Goal: Task Accomplishment & Management: Use online tool/utility

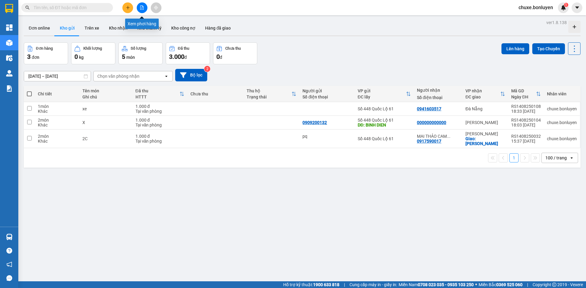
click at [140, 8] on icon "file-add" at bounding box center [142, 7] width 4 height 4
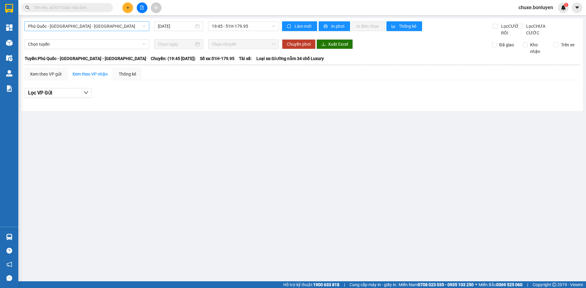
click at [92, 29] on span "Phú Quốc - [GEOGRAPHIC_DATA] - [GEOGRAPHIC_DATA]" at bounding box center [86, 26] width 117 height 9
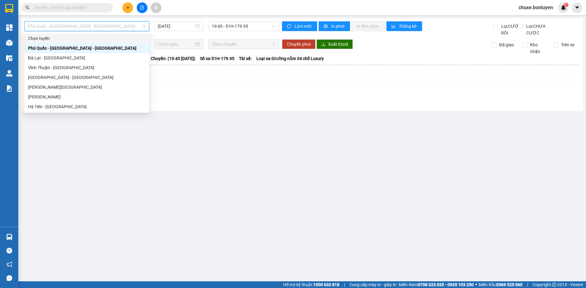
click at [65, 6] on input "text" at bounding box center [70, 7] width 72 height 7
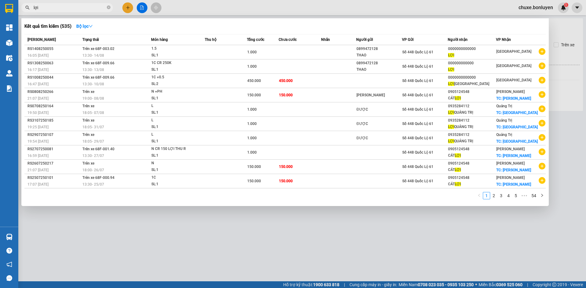
type input "lợi"
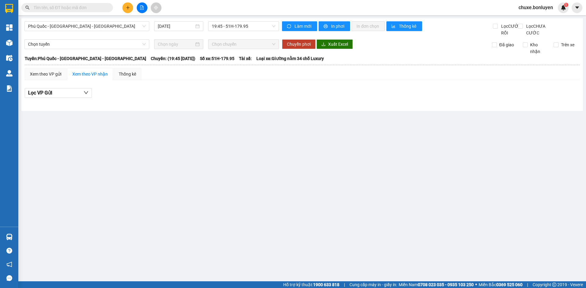
click at [56, 7] on input "text" at bounding box center [70, 7] width 72 height 7
click at [95, 9] on input "text" at bounding box center [70, 7] width 72 height 7
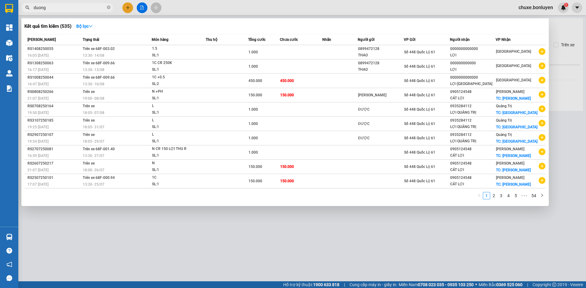
type input "dương"
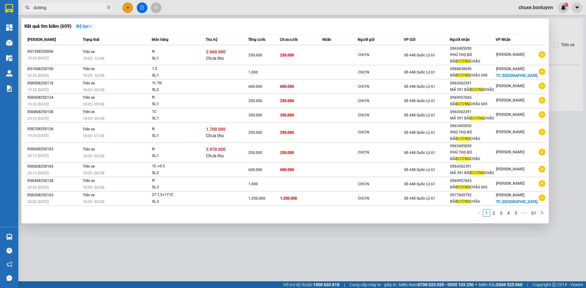
click at [107, 7] on icon "close-circle" at bounding box center [109, 7] width 4 height 4
type input "dưỡng"
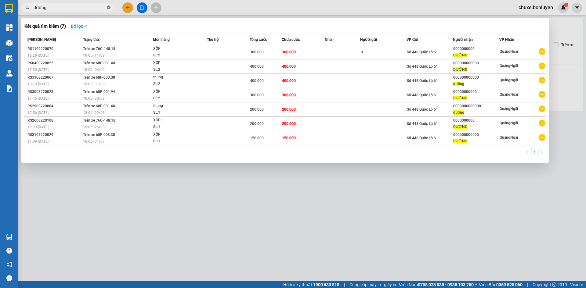
click at [108, 7] on icon "close-circle" at bounding box center [109, 7] width 4 height 4
type input "989"
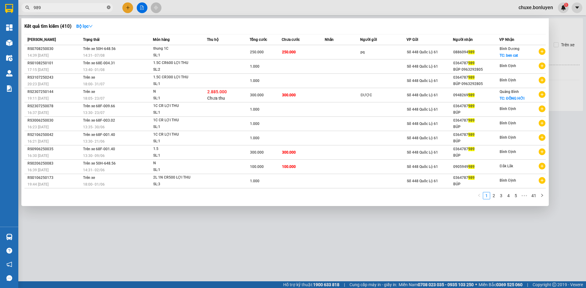
click at [109, 6] on icon "close-circle" at bounding box center [109, 7] width 4 height 4
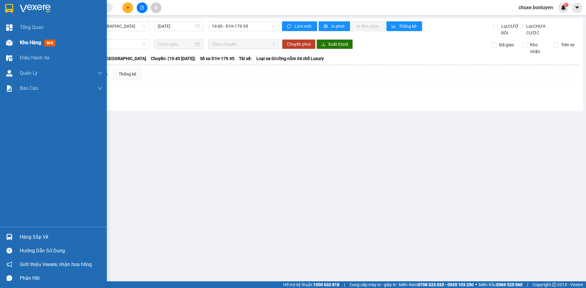
click at [14, 41] on div at bounding box center [9, 43] width 11 height 11
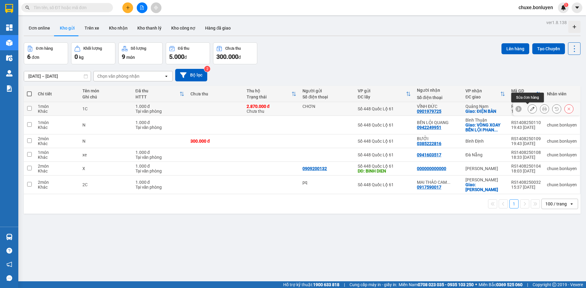
click at [530, 110] on icon at bounding box center [532, 109] width 4 height 4
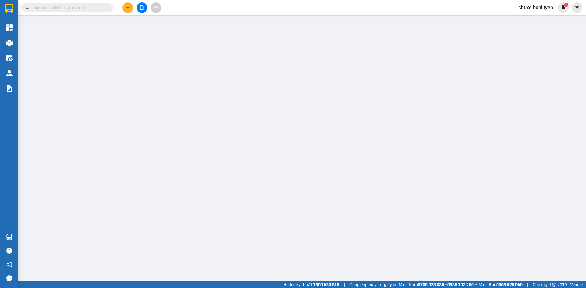
type input "CHƠN"
type input "0901979725"
type input "VĨNH ĐỨC"
checkbox input "true"
type input "ĐIỆN BÀN"
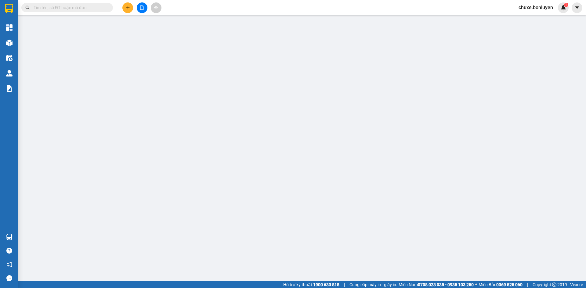
type input "1.000"
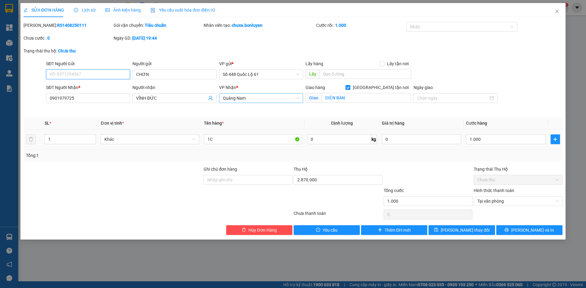
click at [243, 97] on span "Quảng Nam" at bounding box center [261, 98] width 77 height 9
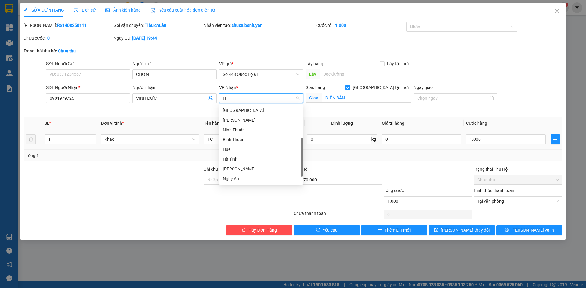
scroll to position [95, 0]
type input "HA"
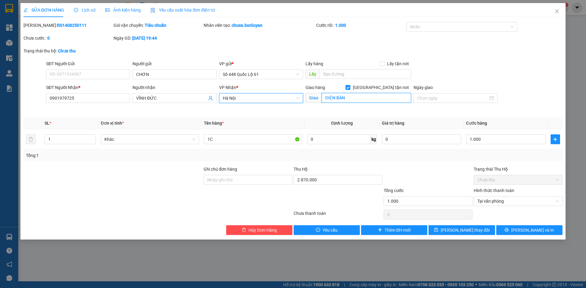
click at [372, 98] on input "ĐIỆN BÀN" at bounding box center [366, 98] width 89 height 10
type input "[GEOGRAPHIC_DATA]"
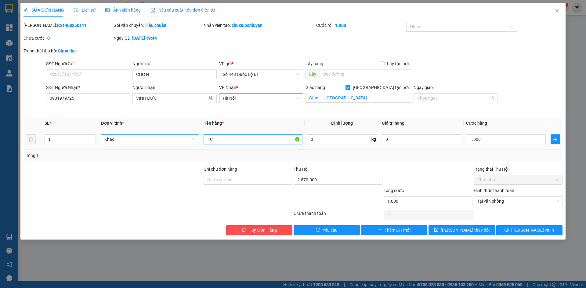
drag, startPoint x: 216, startPoint y: 140, endPoint x: 164, endPoint y: 141, distance: 52.5
click at [163, 141] on tr "1 Khác 1C 0 kg 0 1.000" at bounding box center [292, 139] width 539 height 20
type input "N"
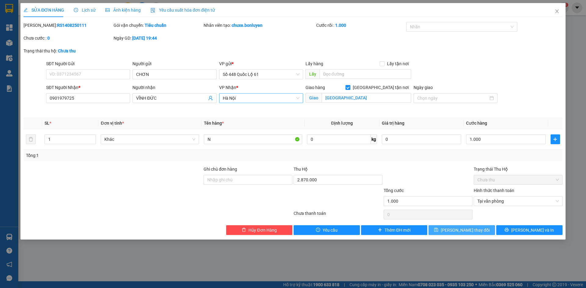
click at [469, 226] on button "[PERSON_NAME] thay đổi" at bounding box center [461, 230] width 66 height 10
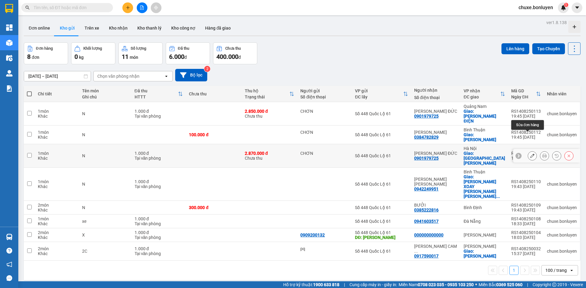
drag, startPoint x: 529, startPoint y: 137, endPoint x: 523, endPoint y: 134, distance: 6.6
click at [530, 154] on icon at bounding box center [532, 156] width 4 height 4
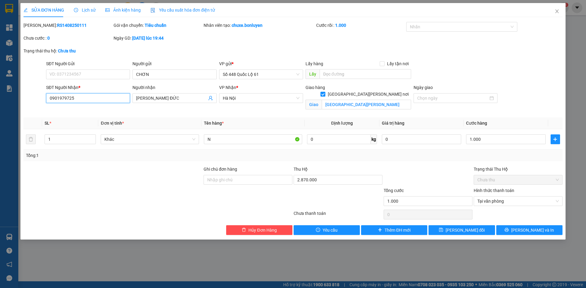
drag, startPoint x: 96, startPoint y: 100, endPoint x: 0, endPoint y: 103, distance: 96.1
click at [0, 103] on div "SỬA ĐƠN HÀNG Lịch sử Ảnh kiện hàng Yêu cầu xuất hóa đơn điện tử Total Paid Fee …" at bounding box center [293, 144] width 586 height 288
type input "0901792773"
drag, startPoint x: 156, startPoint y: 98, endPoint x: 32, endPoint y: 96, distance: 124.5
click at [32, 96] on div "SĐT Người Nhận * 0901792773 Người nhận VĨNH ĐỨC VĨNH ĐỨC VP Nhận * Hà Nội Gia…" at bounding box center [293, 98] width 540 height 29
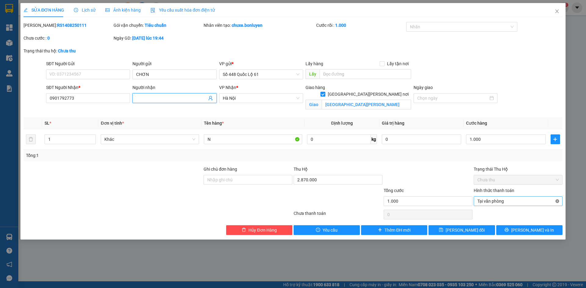
type input "1.000"
click at [476, 138] on input "1.000" at bounding box center [505, 140] width 79 height 10
type input "00.002"
type input "2"
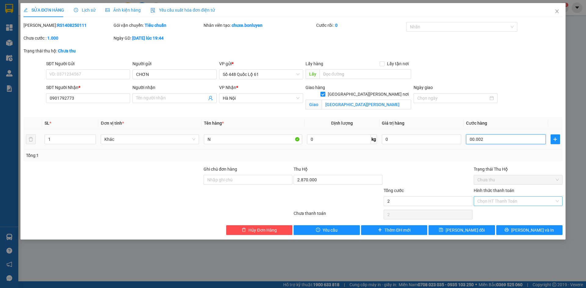
type input "0.000.025"
type input "25"
type input "000.000.250"
type input "250"
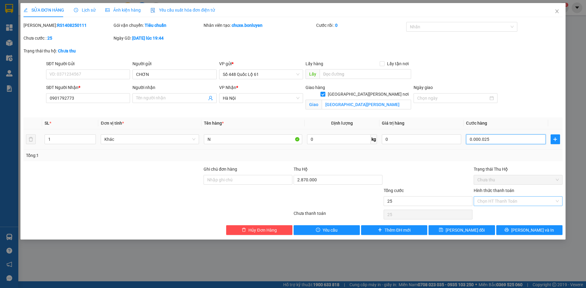
type input "250"
type input "250.000"
click at [467, 231] on span "[PERSON_NAME] thay đổi" at bounding box center [464, 230] width 39 height 7
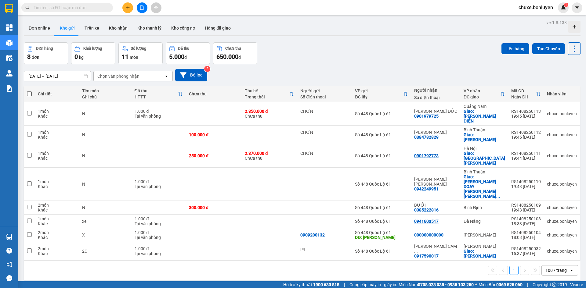
click at [43, 7] on input "text" at bounding box center [70, 7] width 72 height 7
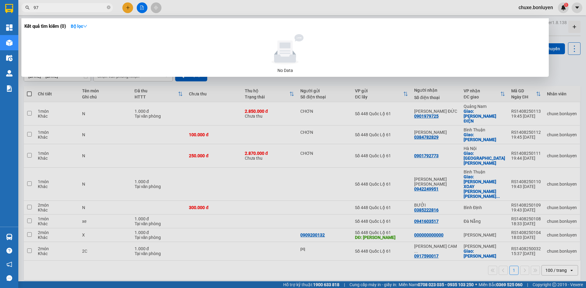
type input "973"
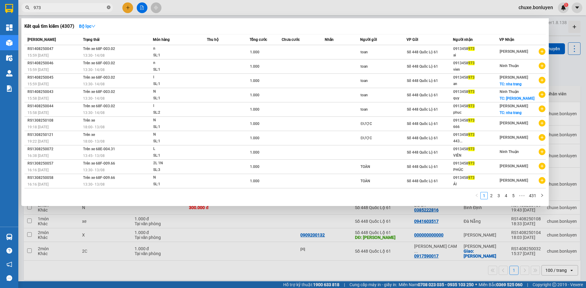
click at [109, 7] on icon "close-circle" at bounding box center [109, 7] width 4 height 4
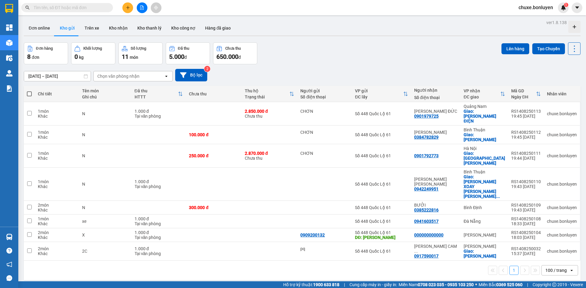
click at [52, 6] on input "text" at bounding box center [70, 7] width 72 height 7
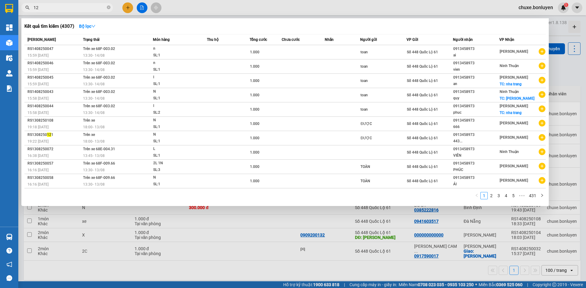
type input "126"
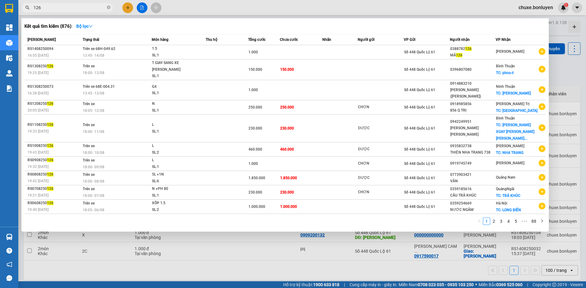
drag, startPoint x: 109, startPoint y: 8, endPoint x: 100, endPoint y: 7, distance: 9.6
click at [109, 9] on icon "close-circle" at bounding box center [109, 7] width 4 height 4
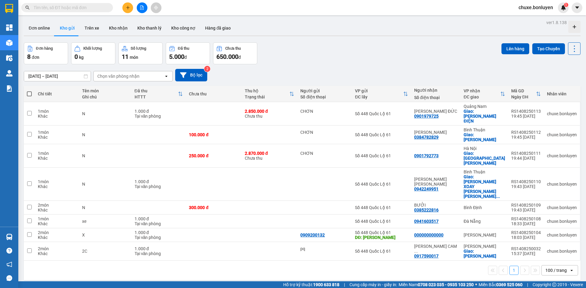
click at [34, 7] on input "text" at bounding box center [70, 7] width 72 height 7
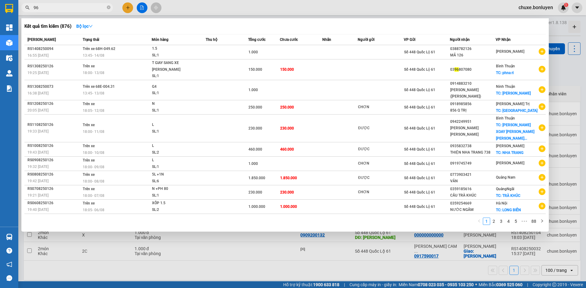
type input "963"
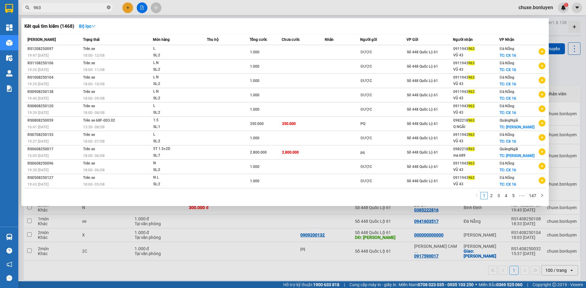
click at [110, 8] on icon "close-circle" at bounding box center [109, 7] width 4 height 4
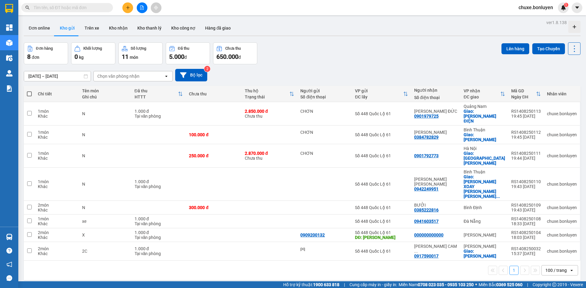
click at [56, 9] on input "text" at bounding box center [70, 7] width 72 height 7
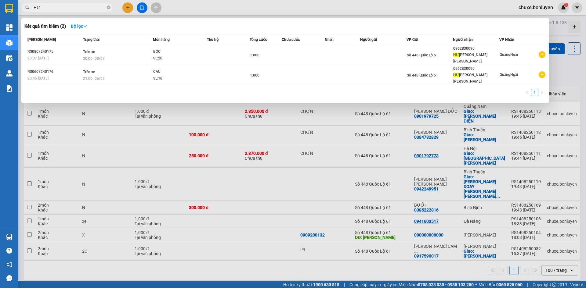
type input "H"
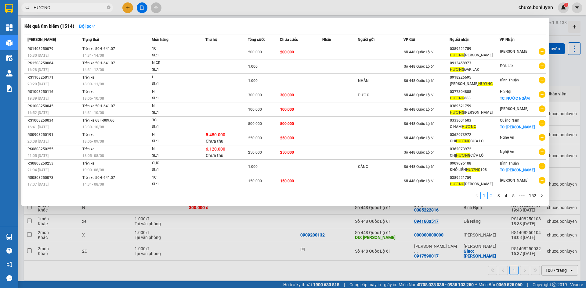
type input "HƯƠNG"
click at [491, 197] on link "2" at bounding box center [491, 195] width 7 height 7
click at [496, 197] on link "3" at bounding box center [498, 195] width 7 height 7
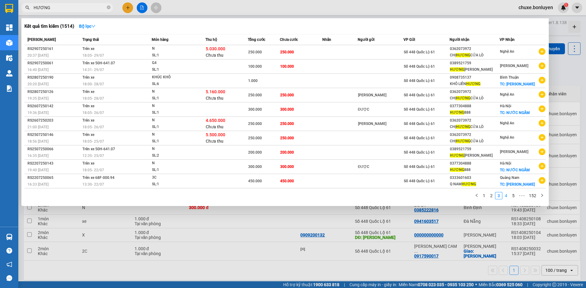
click at [505, 196] on link "4" at bounding box center [505, 195] width 7 height 7
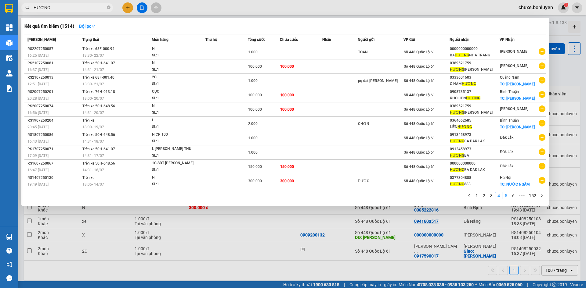
click at [508, 197] on link "5" at bounding box center [505, 195] width 7 height 7
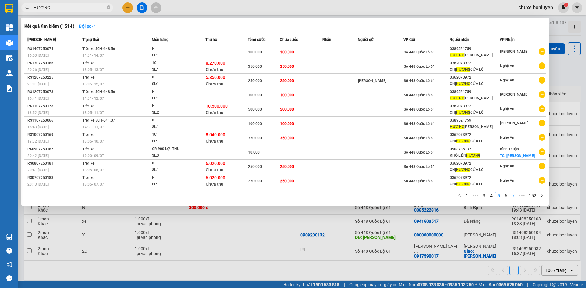
click at [510, 196] on li "7" at bounding box center [512, 195] width 7 height 7
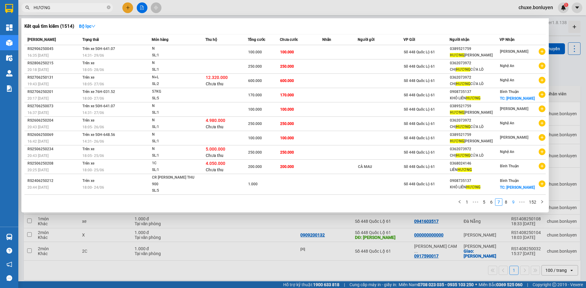
click at [510, 199] on link "9" at bounding box center [513, 202] width 7 height 7
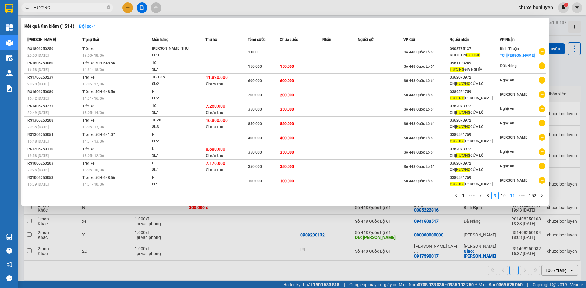
click at [510, 196] on link "11" at bounding box center [512, 195] width 9 height 7
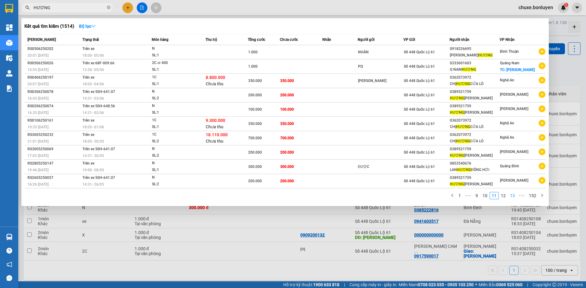
click at [513, 197] on link "13" at bounding box center [512, 195] width 9 height 7
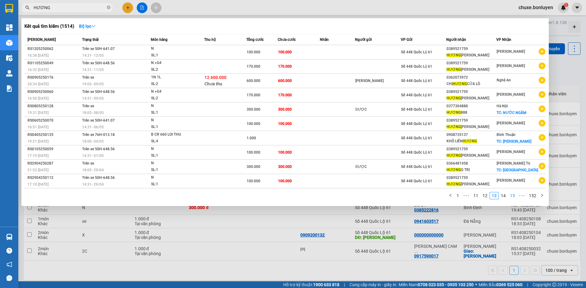
click at [513, 197] on link "15" at bounding box center [512, 195] width 9 height 7
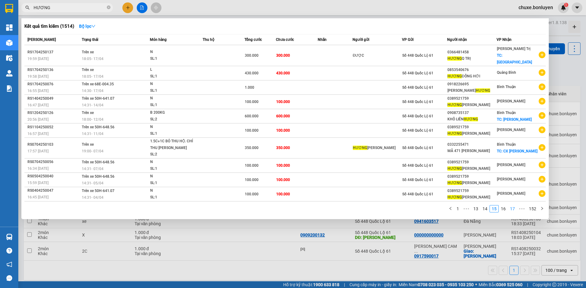
click at [510, 206] on link "17" at bounding box center [512, 209] width 9 height 7
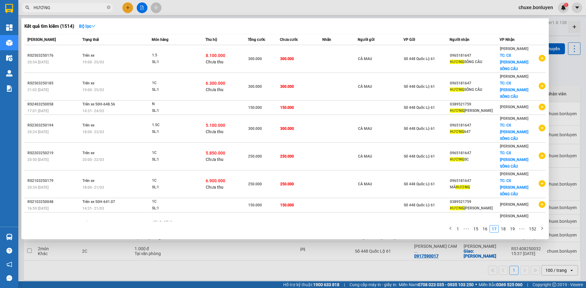
drag, startPoint x: 480, startPoint y: 228, endPoint x: 477, endPoint y: 225, distance: 3.7
click at [479, 228] on link "15" at bounding box center [475, 229] width 9 height 7
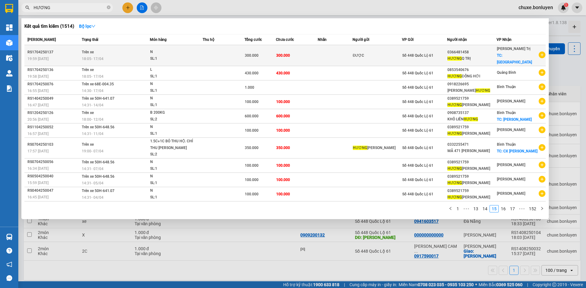
click at [475, 56] on div "HƯƠNG Q TRỊ" at bounding box center [471, 59] width 49 height 6
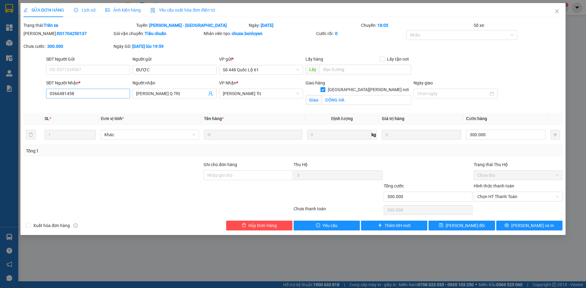
drag, startPoint x: 80, startPoint y: 102, endPoint x: 83, endPoint y: 91, distance: 11.0
click at [83, 91] on div "SĐT Người Nhận * 0366481458" at bounding box center [88, 94] width 86 height 29
drag, startPoint x: 82, startPoint y: 95, endPoint x: 45, endPoint y: 90, distance: 37.6
click at [34, 91] on div "SĐT Người Nhận * 0366481458 0366481458 Người nhận HƯƠNG Q TRỊ VP Nhận * Quảng …" at bounding box center [293, 94] width 540 height 29
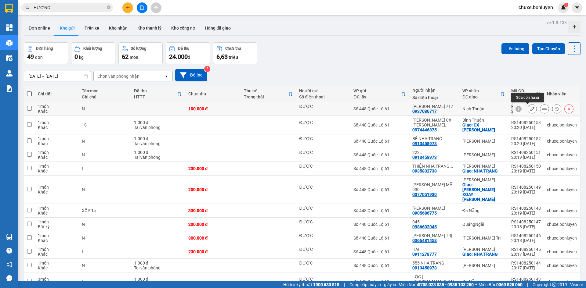
click at [530, 110] on icon at bounding box center [532, 109] width 4 height 4
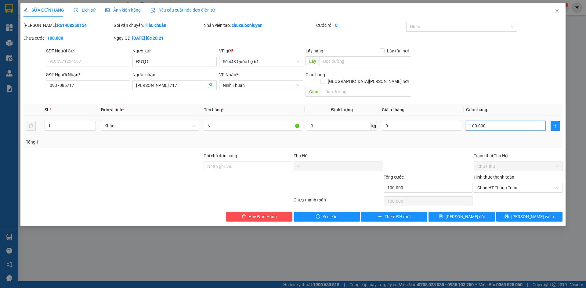
click at [493, 121] on input "100.000" at bounding box center [505, 126] width 79 height 10
type input "00.001"
type input "1"
type input "0.000.015"
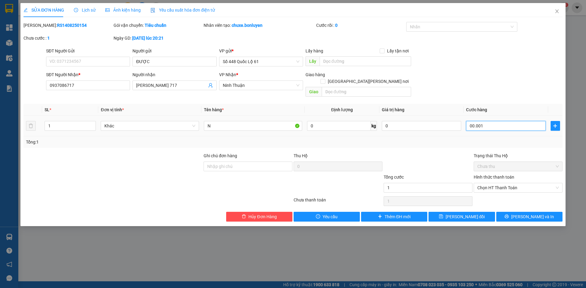
type input "15"
type input "000.000.150"
type input "150"
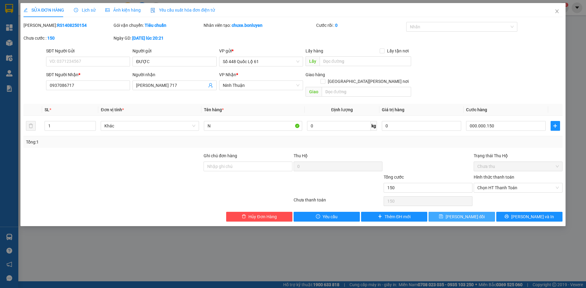
type input "150.000"
click at [469, 214] on span "[PERSON_NAME] thay đổi" at bounding box center [464, 217] width 39 height 7
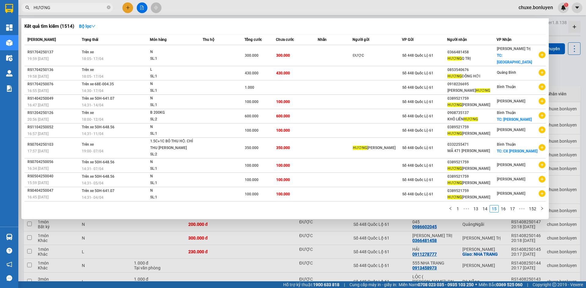
click at [64, 6] on input "HƯƠNG" at bounding box center [70, 7] width 72 height 7
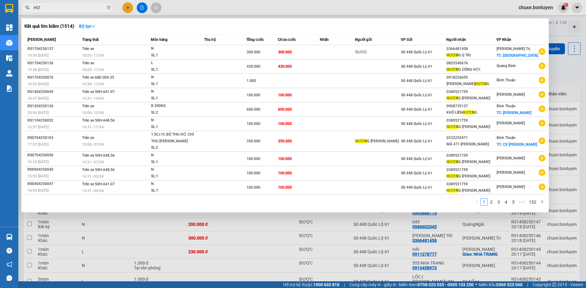
type input "H"
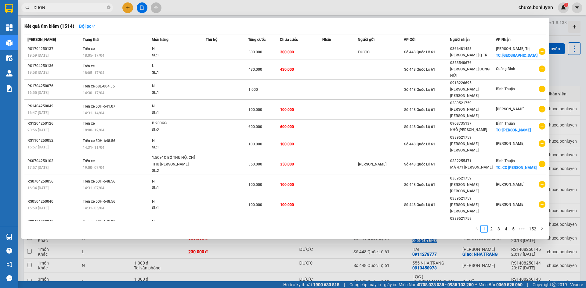
type input "DUONG"
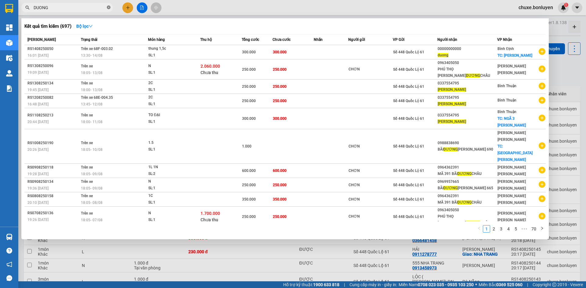
click at [109, 7] on icon "close-circle" at bounding box center [109, 7] width 4 height 4
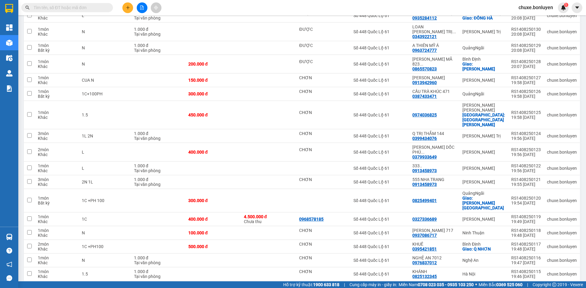
scroll to position [548, 0]
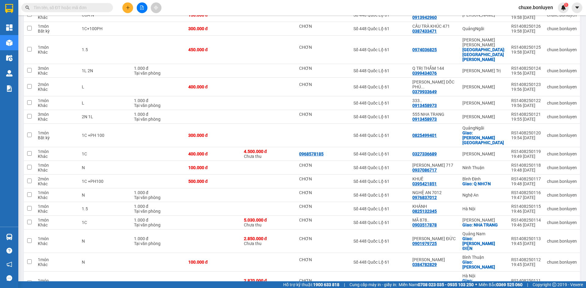
click at [62, 8] on input "text" at bounding box center [70, 7] width 72 height 7
type input "518"
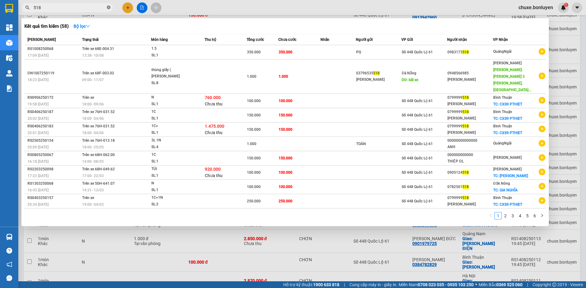
click at [109, 6] on icon "close-circle" at bounding box center [109, 7] width 4 height 4
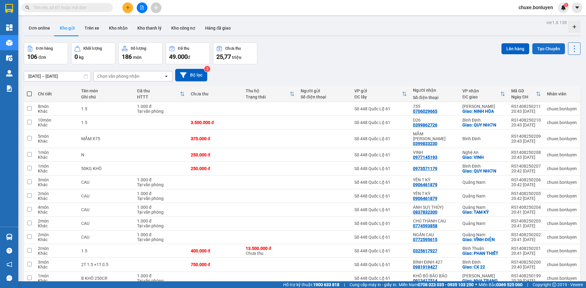
click at [537, 47] on button "Tạo Chuyến" at bounding box center [548, 48] width 33 height 11
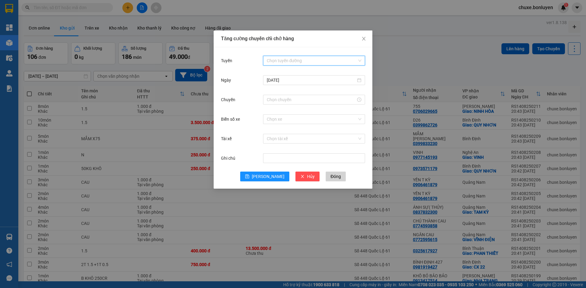
click at [283, 59] on input "Tuyến" at bounding box center [312, 60] width 90 height 9
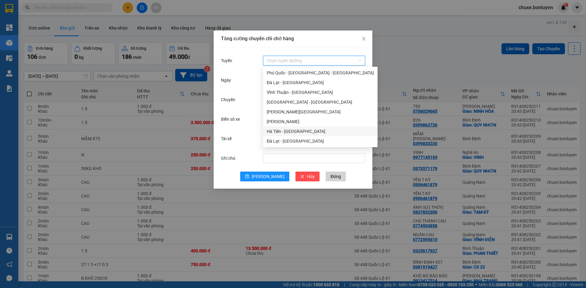
click at [298, 132] on div "Hà Tiên - [GEOGRAPHIC_DATA]" at bounding box center [320, 131] width 107 height 7
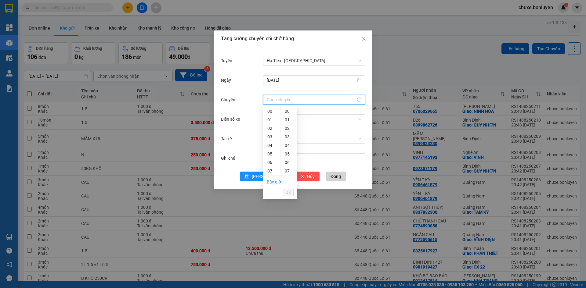
click at [284, 99] on input "Chuyến" at bounding box center [311, 99] width 89 height 7
click at [267, 111] on div "18" at bounding box center [271, 112] width 17 height 9
type input "18:00"
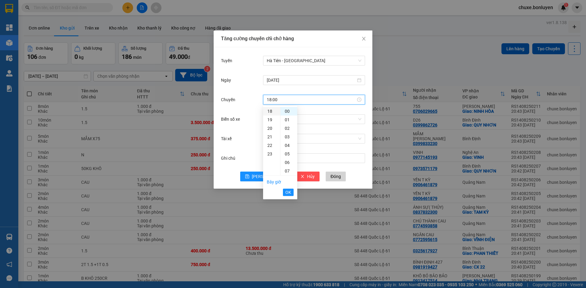
click at [269, 110] on div "18" at bounding box center [271, 111] width 17 height 9
drag, startPoint x: 291, startPoint y: 194, endPoint x: 287, endPoint y: 192, distance: 4.3
click at [291, 194] on span "OK" at bounding box center [288, 192] width 6 height 7
drag, startPoint x: 267, startPoint y: 175, endPoint x: 274, endPoint y: 113, distance: 62.9
click at [267, 175] on span "Lưu" at bounding box center [268, 176] width 33 height 7
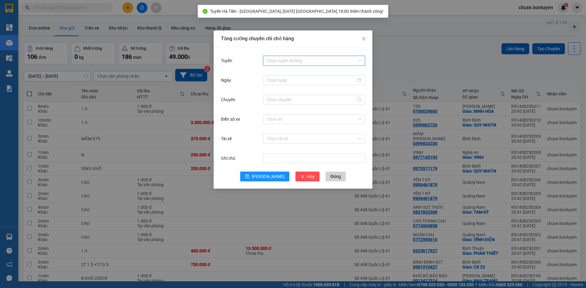
click at [291, 60] on input "Tuyến" at bounding box center [312, 60] width 90 height 9
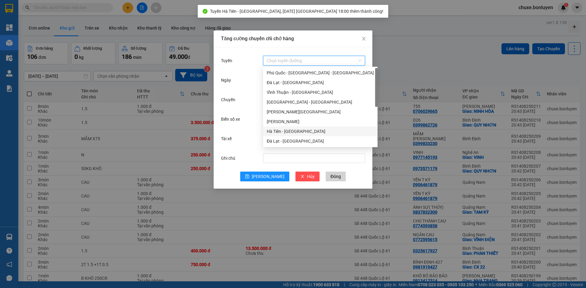
click at [289, 131] on div "Hà Tiên - [GEOGRAPHIC_DATA]" at bounding box center [320, 131] width 107 height 7
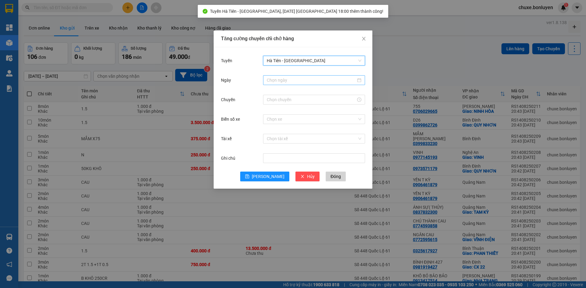
click at [279, 78] on input "Ngày" at bounding box center [311, 80] width 89 height 7
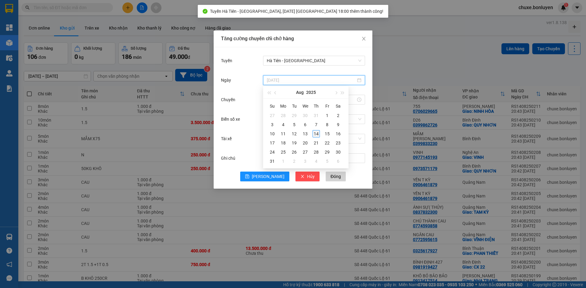
type input "[DATE]"
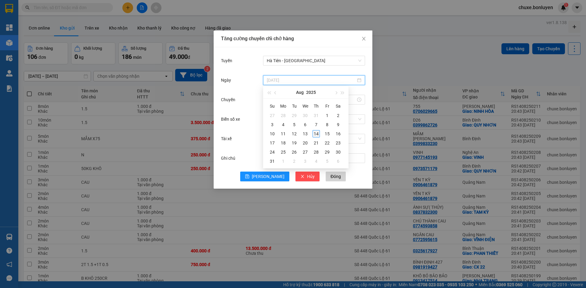
click at [316, 134] on div "14" at bounding box center [315, 133] width 7 height 7
click at [287, 101] on input "Chuyến" at bounding box center [311, 99] width 89 height 7
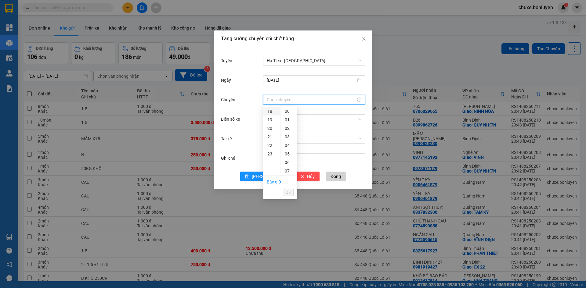
click at [269, 112] on div "18" at bounding box center [271, 111] width 17 height 9
click at [289, 153] on div "05" at bounding box center [288, 154] width 17 height 9
type input "18:05"
click at [287, 192] on span "OK" at bounding box center [288, 192] width 6 height 7
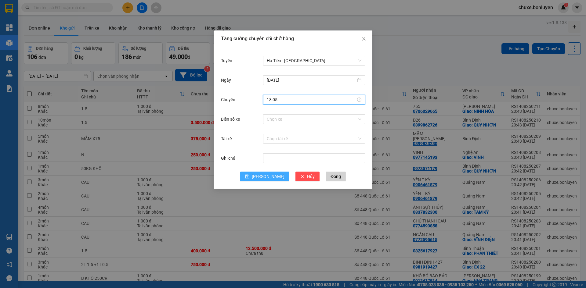
click at [262, 177] on button "Lưu" at bounding box center [264, 177] width 49 height 10
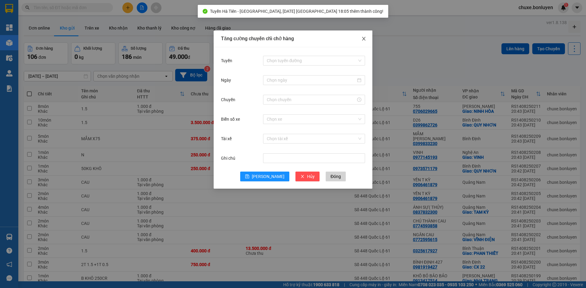
click at [362, 37] on icon "close" at bounding box center [363, 38] width 5 height 5
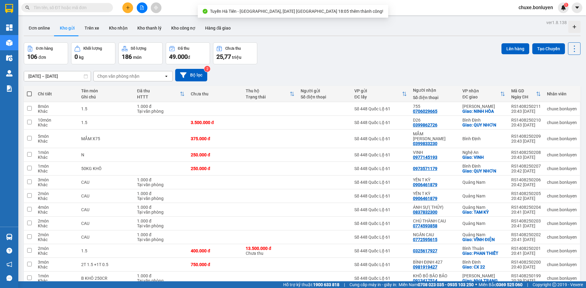
click at [28, 93] on span at bounding box center [29, 94] width 5 height 5
click at [29, 91] on input "checkbox" at bounding box center [29, 91] width 0 height 0
checkbox input "true"
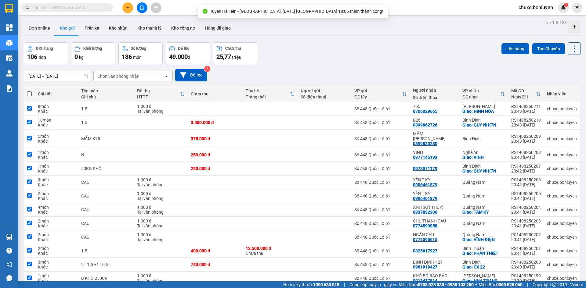
checkbox input "true"
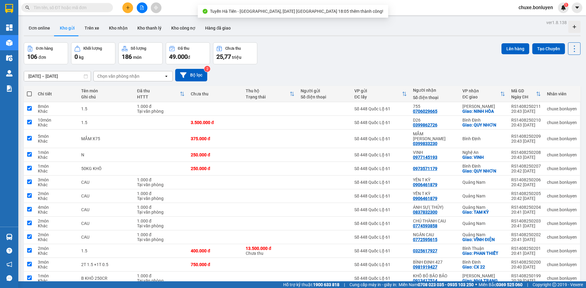
checkbox input "true"
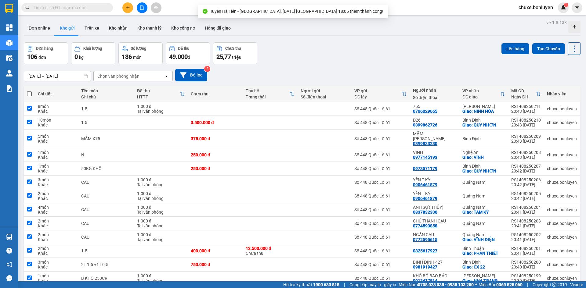
checkbox input "true"
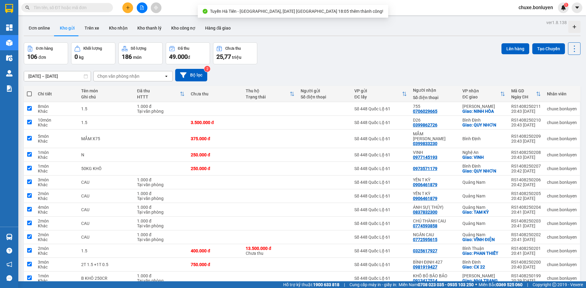
checkbox input "true"
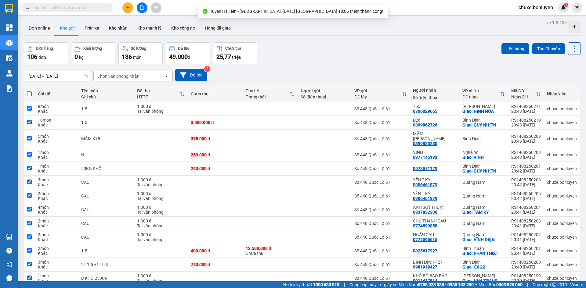
checkbox input "true"
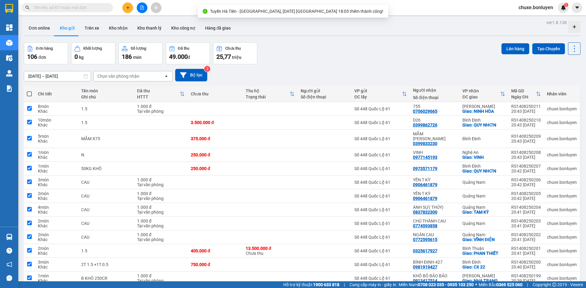
checkbox input "true"
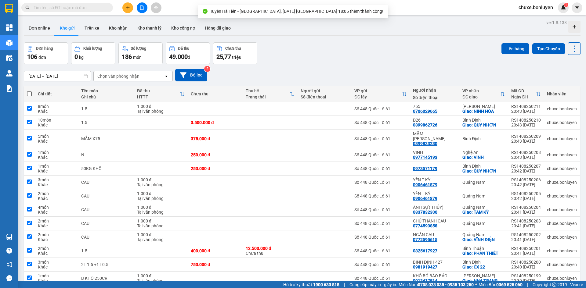
checkbox input "true"
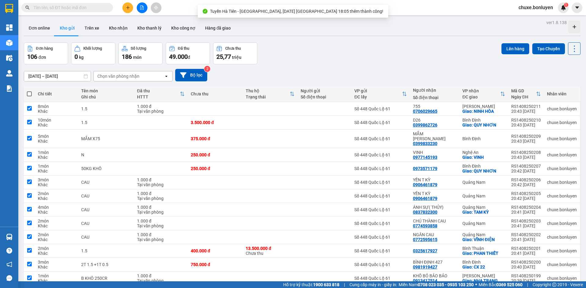
checkbox input "true"
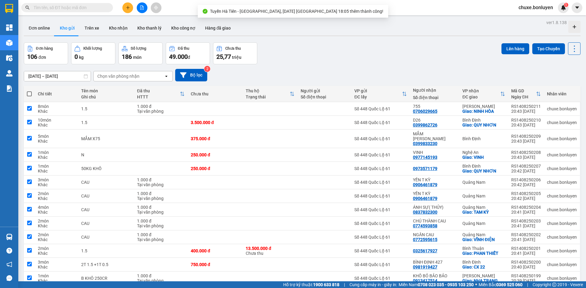
checkbox input "true"
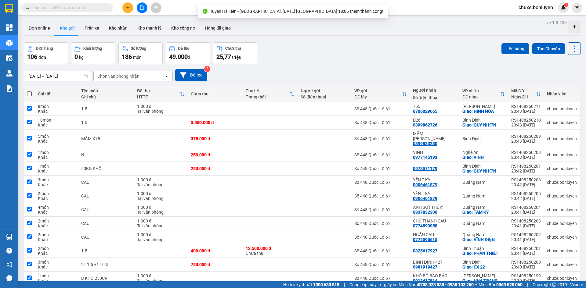
checkbox input "true"
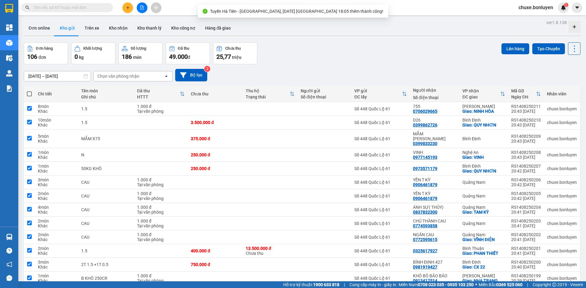
checkbox input "true"
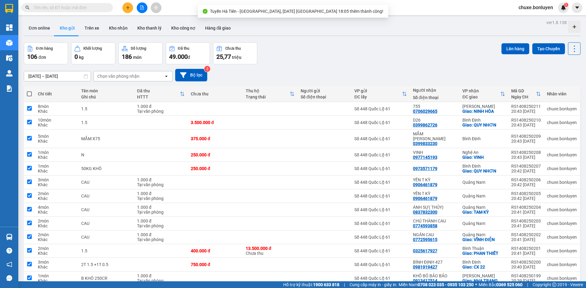
checkbox input "true"
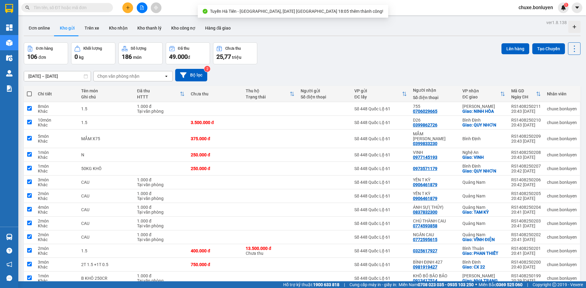
checkbox input "true"
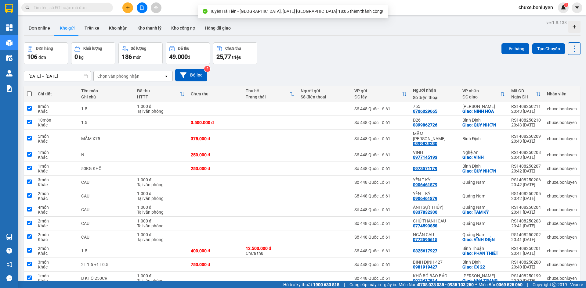
checkbox input "true"
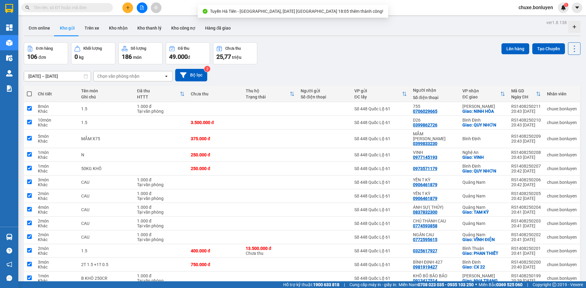
checkbox input "true"
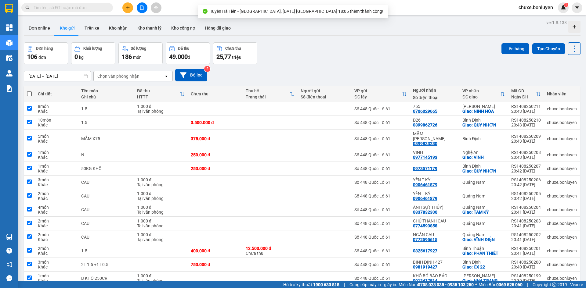
checkbox input "true"
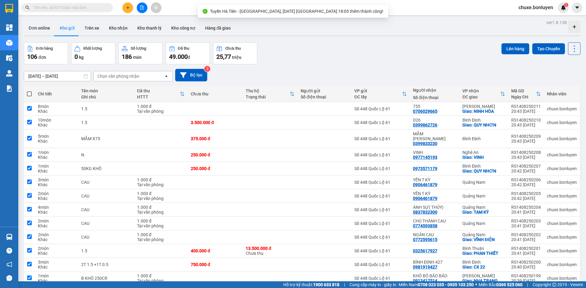
checkbox input "true"
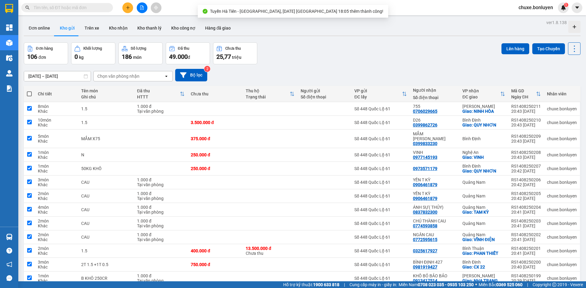
checkbox input "true"
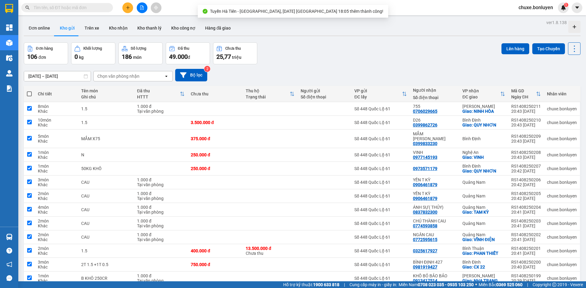
checkbox input "true"
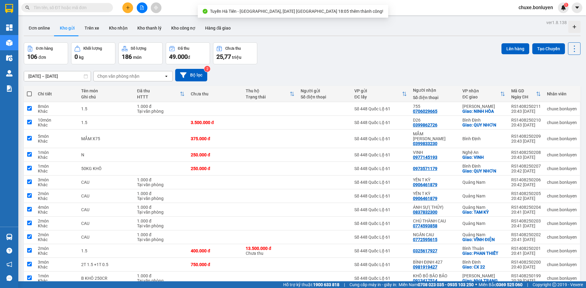
checkbox input "true"
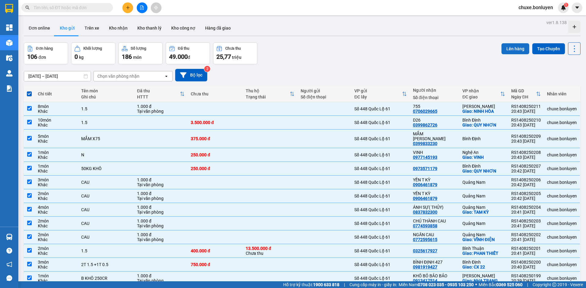
drag, startPoint x: 509, startPoint y: 48, endPoint x: 506, endPoint y: 47, distance: 3.1
click at [509, 48] on button "Lên hàng" at bounding box center [515, 48] width 28 height 11
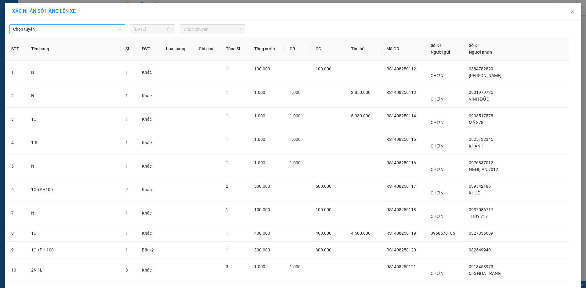
click at [45, 28] on span "Chọn tuyến" at bounding box center [67, 29] width 108 height 9
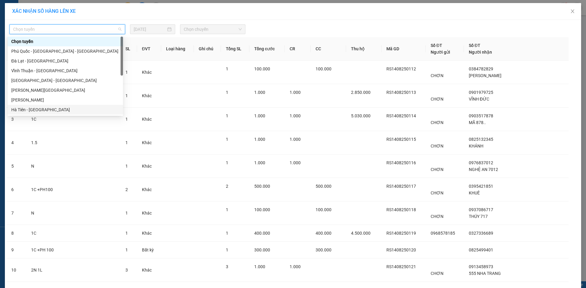
drag, startPoint x: 46, startPoint y: 108, endPoint x: 214, endPoint y: 40, distance: 181.7
click at [46, 108] on div "Hà Tiên - [GEOGRAPHIC_DATA]" at bounding box center [65, 109] width 108 height 7
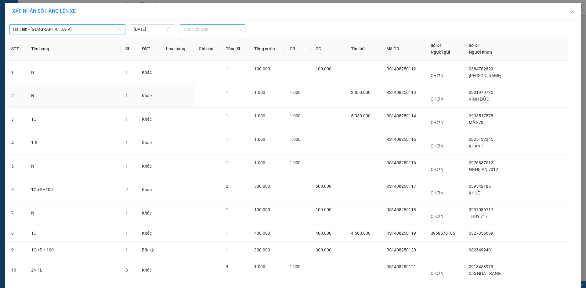
click at [218, 27] on span "Chọn chuyến" at bounding box center [213, 29] width 58 height 9
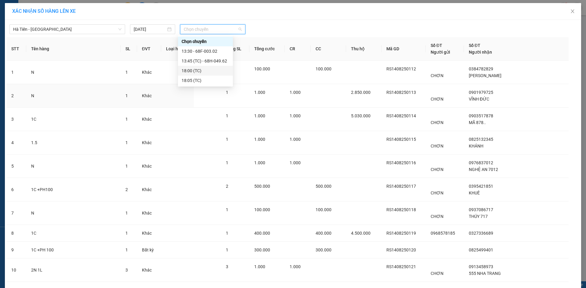
click at [208, 72] on div "18:00 (TC)" at bounding box center [205, 70] width 48 height 7
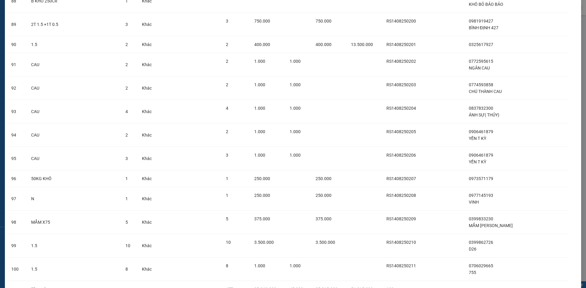
scroll to position [2129, 0]
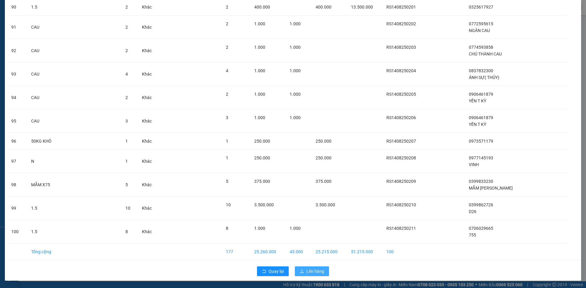
click at [312, 270] on span "Lên hàng" at bounding box center [315, 271] width 18 height 7
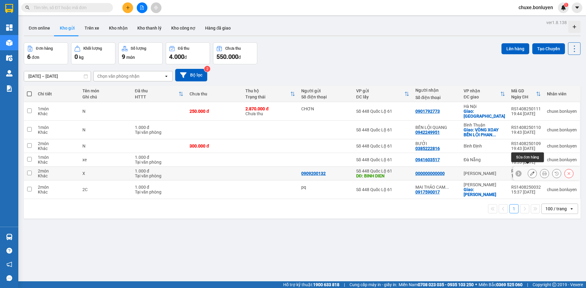
click at [530, 171] on icon at bounding box center [532, 173] width 4 height 4
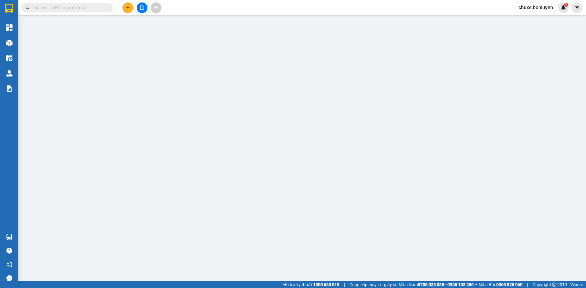
type input "0909200132"
type input "BINH DIEN"
type input "000000000000"
type input "1.000"
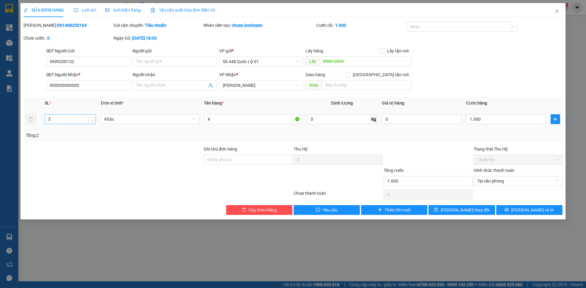
click at [92, 116] on span "up" at bounding box center [93, 118] width 4 height 4
type input "4"
click at [92, 116] on span "up" at bounding box center [93, 118] width 4 height 4
click at [489, 117] on input "1.000" at bounding box center [505, 119] width 79 height 10
type input "000.001"
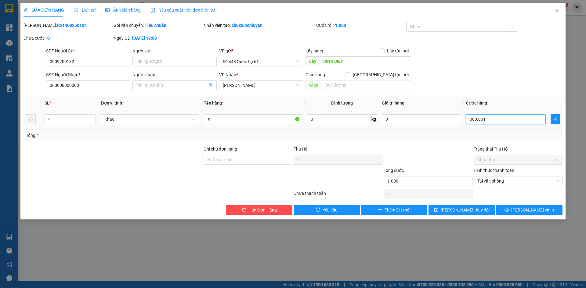
type input "1"
type input "000.001"
type input "1.000"
drag, startPoint x: 450, startPoint y: 142, endPoint x: 447, endPoint y: 202, distance: 60.2
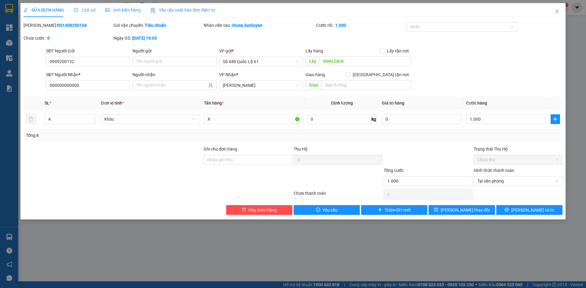
click at [450, 143] on div "Total Paid Fee 1.000 Total UnPaid Fee 0 Cash Collection Total Fee Mã ĐH: RS1408…" at bounding box center [292, 118] width 539 height 193
click at [455, 209] on span "[PERSON_NAME] thay đổi" at bounding box center [464, 210] width 49 height 7
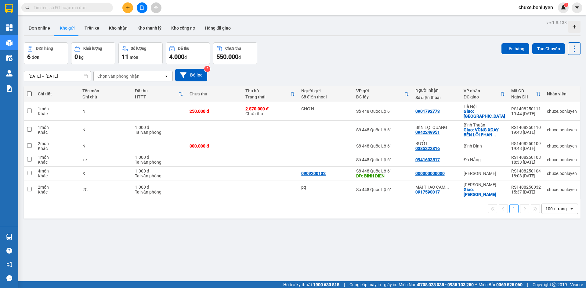
click at [30, 92] on span at bounding box center [29, 94] width 5 height 5
click at [29, 91] on input "checkbox" at bounding box center [29, 91] width 0 height 0
checkbox input "true"
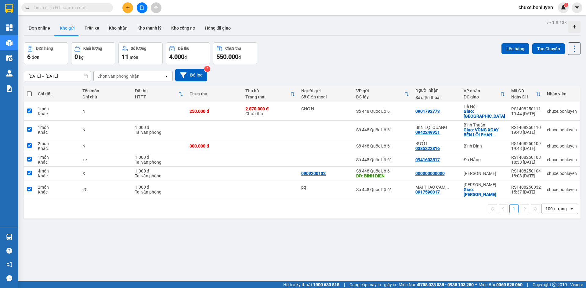
checkbox input "true"
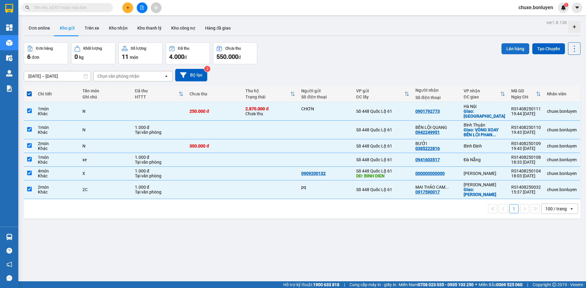
click at [505, 49] on button "Lên hàng" at bounding box center [515, 48] width 28 height 11
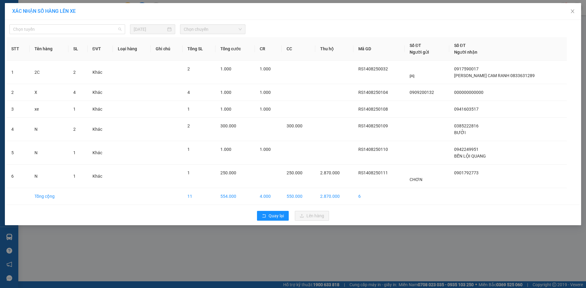
drag, startPoint x: 48, startPoint y: 27, endPoint x: 50, endPoint y: 82, distance: 54.6
click at [49, 27] on span "Chọn tuyến" at bounding box center [67, 29] width 108 height 9
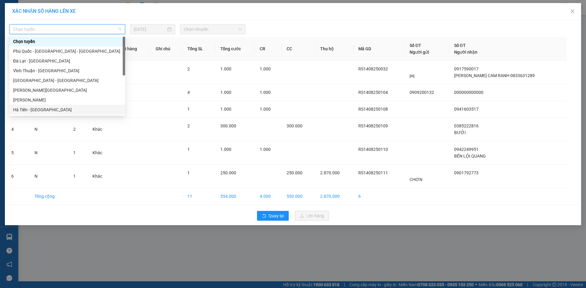
click at [57, 110] on div "Hà Tiên - [GEOGRAPHIC_DATA]" at bounding box center [67, 109] width 108 height 7
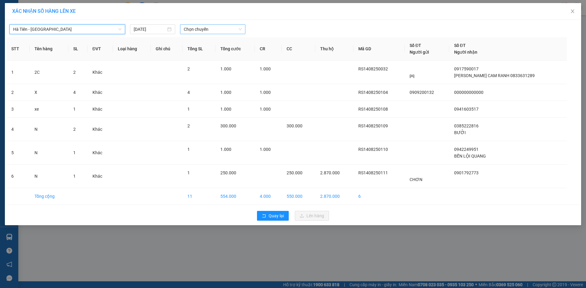
click at [216, 32] on span "Chọn chuyến" at bounding box center [213, 29] width 58 height 9
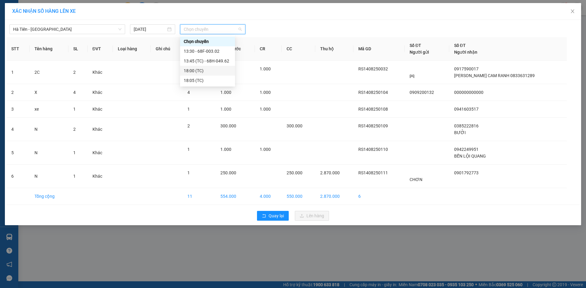
click at [201, 71] on div "18:00 (TC)" at bounding box center [208, 70] width 48 height 7
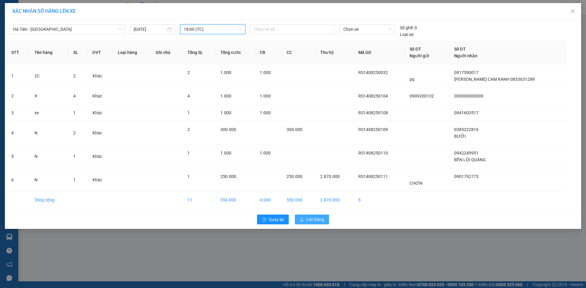
drag, startPoint x: 316, startPoint y: 212, endPoint x: 310, endPoint y: 220, distance: 9.8
click at [315, 212] on div "Quay lại Lên hàng" at bounding box center [292, 220] width 573 height 16
click at [312, 221] on span "Lên hàng" at bounding box center [315, 219] width 18 height 7
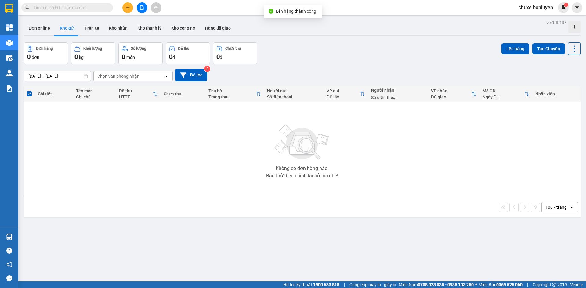
click at [136, 7] on div at bounding box center [142, 7] width 46 height 11
click at [142, 10] on button at bounding box center [142, 7] width 11 height 11
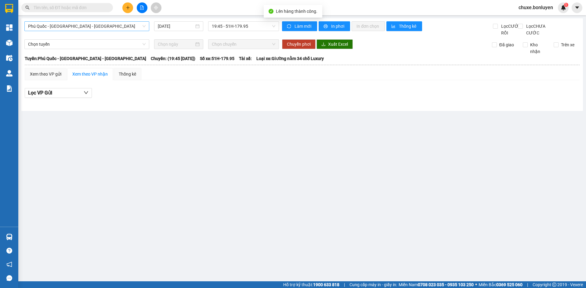
click at [88, 27] on span "Phú Quốc - [GEOGRAPHIC_DATA] - [GEOGRAPHIC_DATA]" at bounding box center [86, 26] width 117 height 9
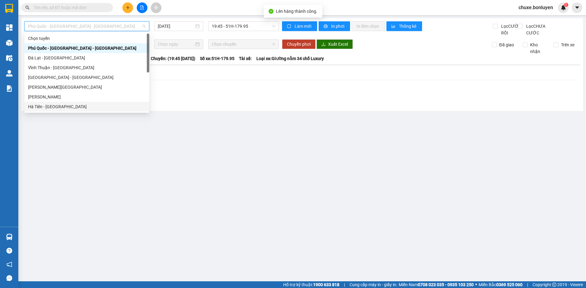
click at [79, 105] on div "Hà Tiên - [GEOGRAPHIC_DATA]" at bounding box center [86, 106] width 117 height 7
type input "[DATE]"
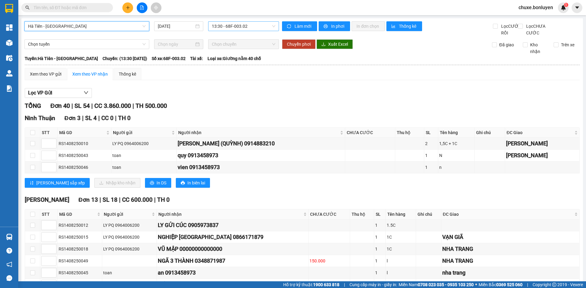
click at [232, 27] on span "13:30 - 68F-003.02" at bounding box center [243, 26] width 63 height 9
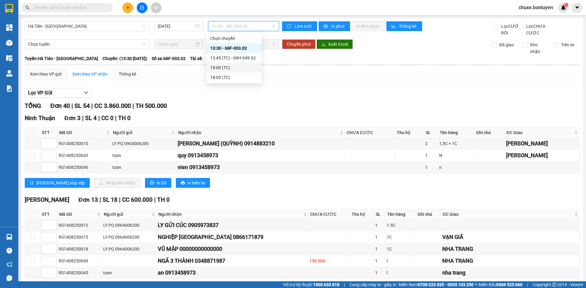
click at [235, 70] on div "18:00 (TC)" at bounding box center [234, 67] width 48 height 7
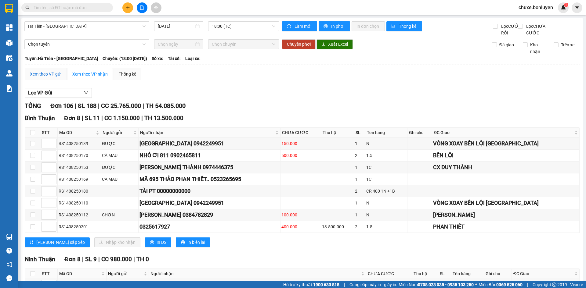
click at [45, 77] on div "Xem theo VP gửi" at bounding box center [45, 74] width 31 height 7
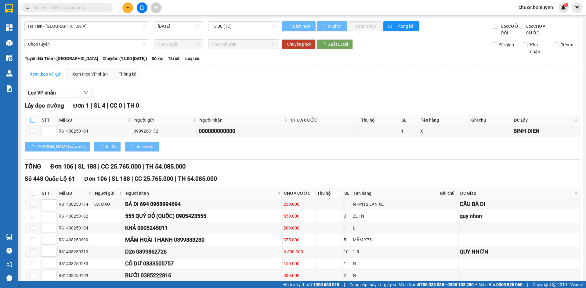
click at [32, 123] on input "checkbox" at bounding box center [32, 120] width 5 height 5
checkbox input "true"
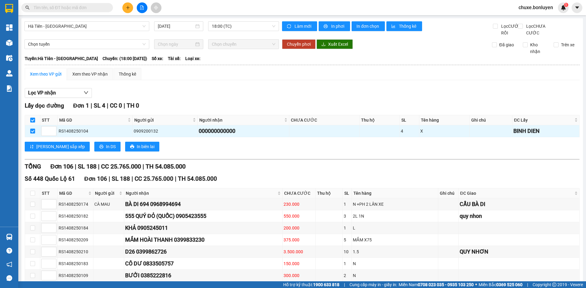
checkbox input "true"
click at [106, 150] on span "In DS" at bounding box center [111, 146] width 10 height 7
click at [91, 77] on div "Xem theo VP nhận" at bounding box center [89, 74] width 35 height 7
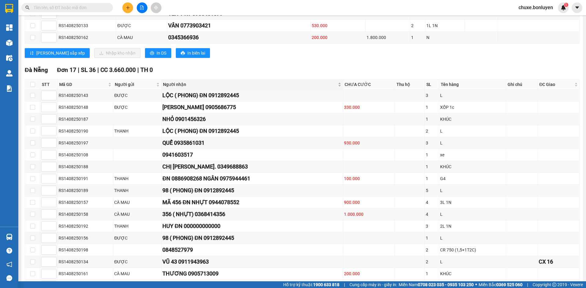
scroll to position [1434, 0]
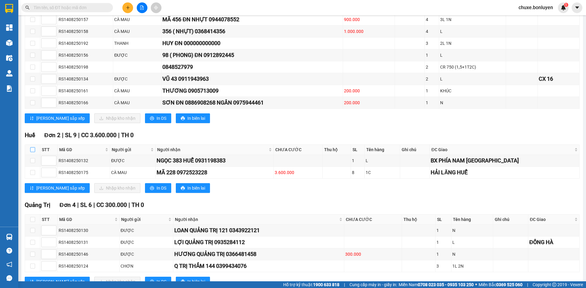
click at [32, 152] on input "checkbox" at bounding box center [32, 149] width 5 height 5
checkbox input "true"
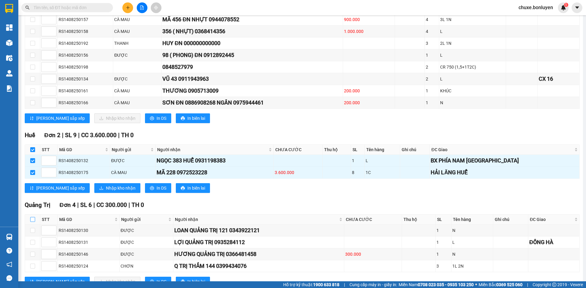
click at [32, 222] on input "checkbox" at bounding box center [32, 219] width 5 height 5
checkbox input "true"
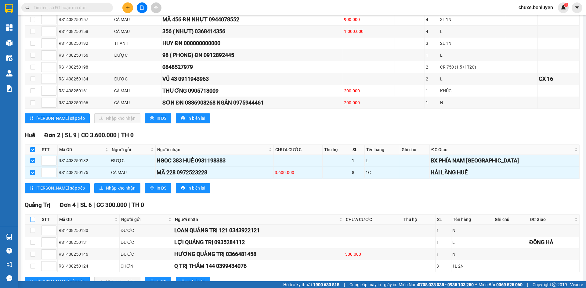
checkbox input "true"
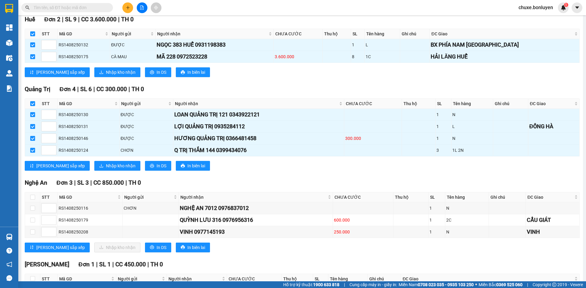
scroll to position [1586, 0]
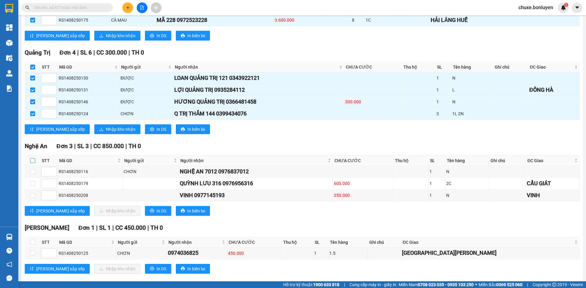
click at [32, 163] on input "checkbox" at bounding box center [32, 160] width 5 height 5
checkbox input "true"
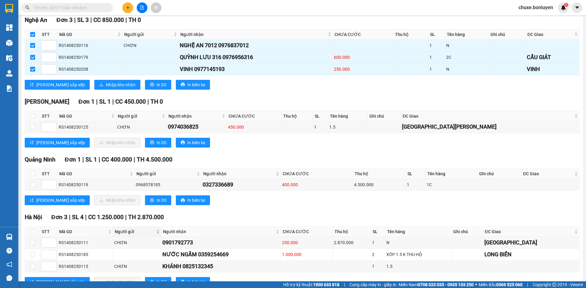
scroll to position [1769, 0]
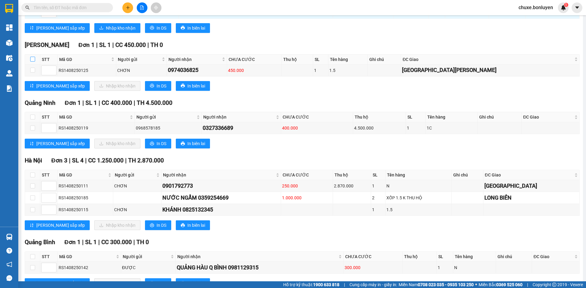
click at [33, 62] on input "checkbox" at bounding box center [32, 59] width 5 height 5
checkbox input "true"
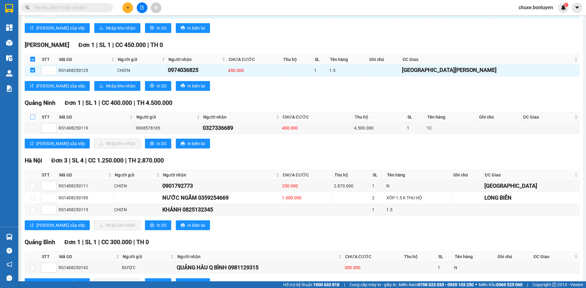
click at [33, 120] on input "checkbox" at bounding box center [32, 117] width 5 height 5
checkbox input "true"
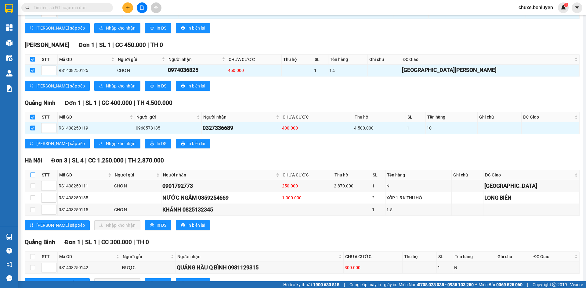
click at [32, 178] on input "checkbox" at bounding box center [32, 175] width 5 height 5
checkbox input "true"
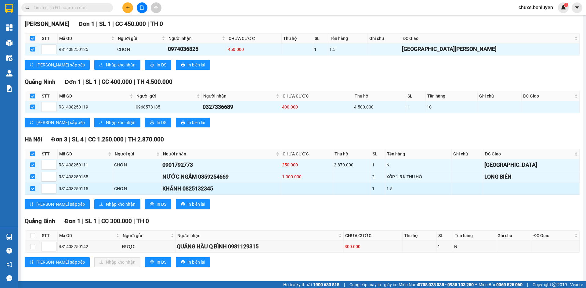
scroll to position [1800, 0]
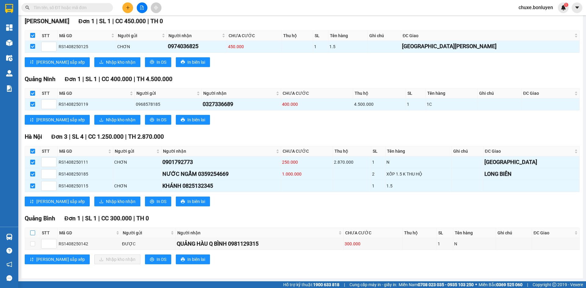
click at [31, 232] on input "checkbox" at bounding box center [32, 233] width 5 height 5
checkbox input "true"
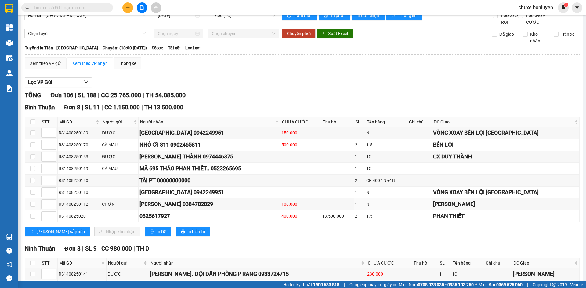
scroll to position [0, 0]
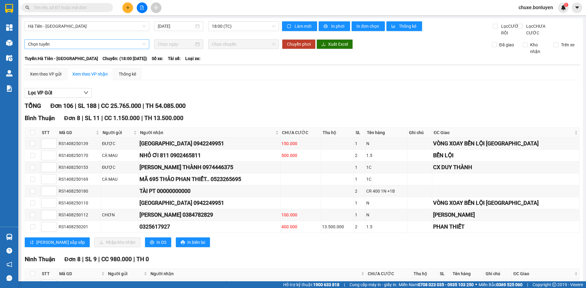
click at [98, 49] on span "Chọn tuyến" at bounding box center [86, 44] width 117 height 9
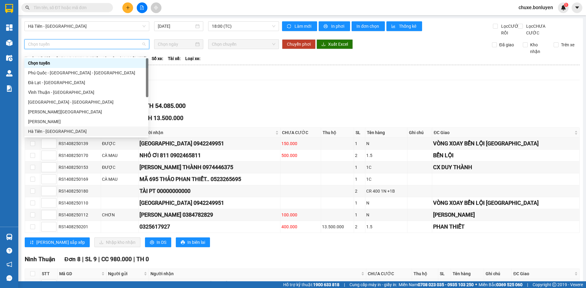
click at [77, 132] on div "Hà Tiên - [GEOGRAPHIC_DATA]" at bounding box center [86, 131] width 117 height 7
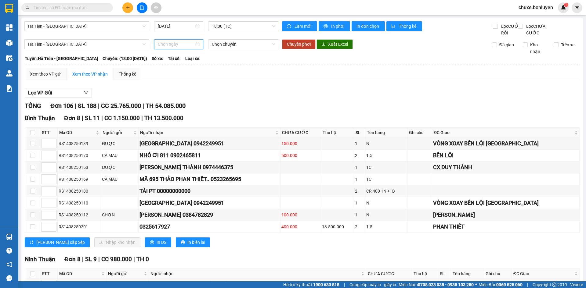
click at [191, 48] on input at bounding box center [176, 44] width 36 height 7
type input "[DATE]"
drag, startPoint x: 208, startPoint y: 105, endPoint x: 236, endPoint y: 65, distance: 48.8
click at [208, 105] on div "14" at bounding box center [206, 104] width 7 height 7
type input "[DATE]"
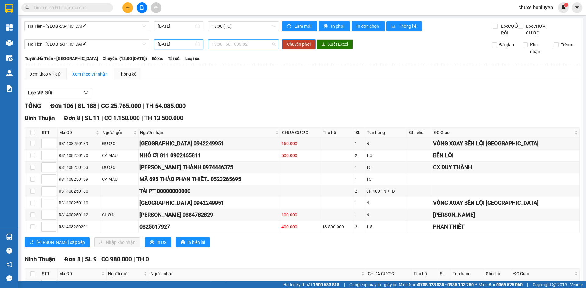
click at [242, 49] on span "13:30 - 68F-003.02" at bounding box center [243, 44] width 63 height 9
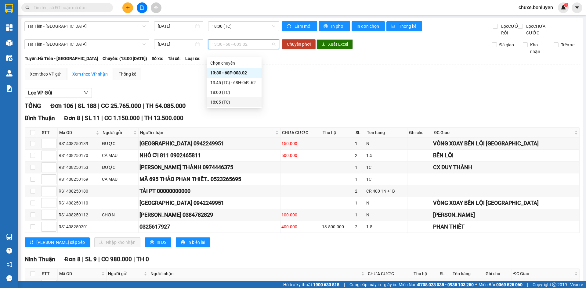
click at [233, 102] on div "18:05 (TC)" at bounding box center [234, 102] width 48 height 7
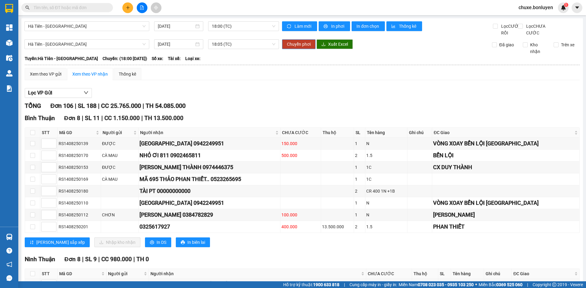
click at [291, 48] on span "Chuyển phơi" at bounding box center [299, 44] width 24 height 7
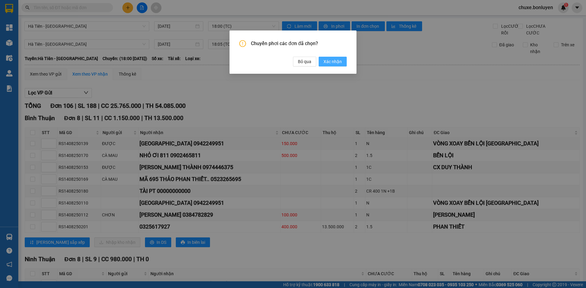
click at [328, 63] on span "Xác nhận" at bounding box center [332, 61] width 18 height 7
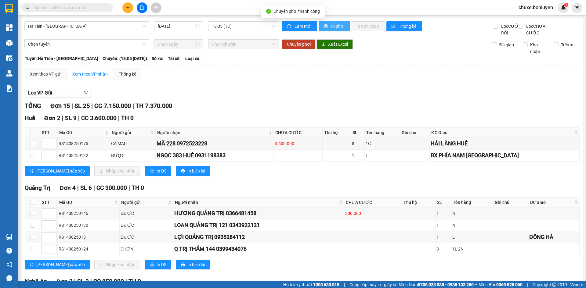
click at [326, 28] on button "In phơi" at bounding box center [333, 26] width 31 height 10
click at [249, 22] on span "18:05 (TC)" at bounding box center [243, 26] width 63 height 9
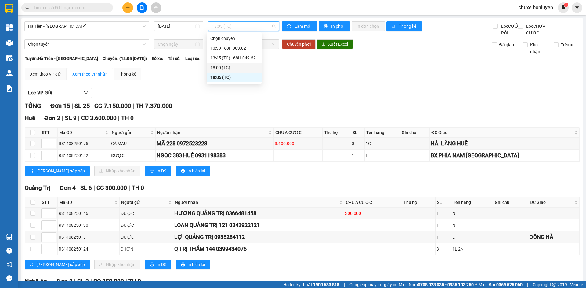
click at [255, 68] on div "18:00 (TC)" at bounding box center [234, 67] width 48 height 7
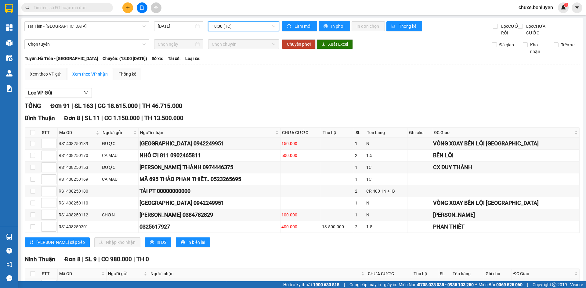
drag, startPoint x: 219, startPoint y: 25, endPoint x: 219, endPoint y: 31, distance: 6.1
click at [220, 25] on span "18:00 (TC)" at bounding box center [243, 26] width 63 height 9
click at [331, 25] on span "In phơi" at bounding box center [338, 26] width 14 height 7
click at [585, 29] on main "Hà Tiên - Đà Nẵng 14/08/2025 18:00 (TC) Làm mới In phơi In đơn chọn Thống kê L…" at bounding box center [293, 141] width 586 height 282
